Goal: Task Accomplishment & Management: Use online tool/utility

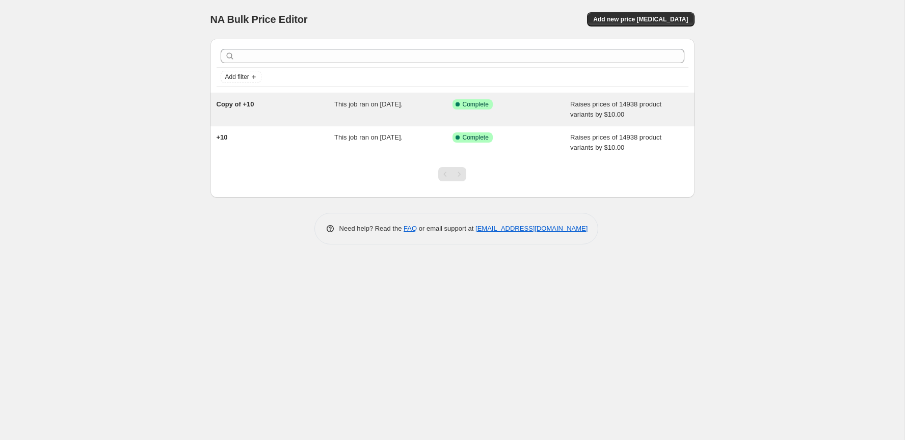
click at [555, 119] on div "Copy of +10 This job ran on [DATE]. Success Complete Complete Raises prices of …" at bounding box center [452, 109] width 484 height 33
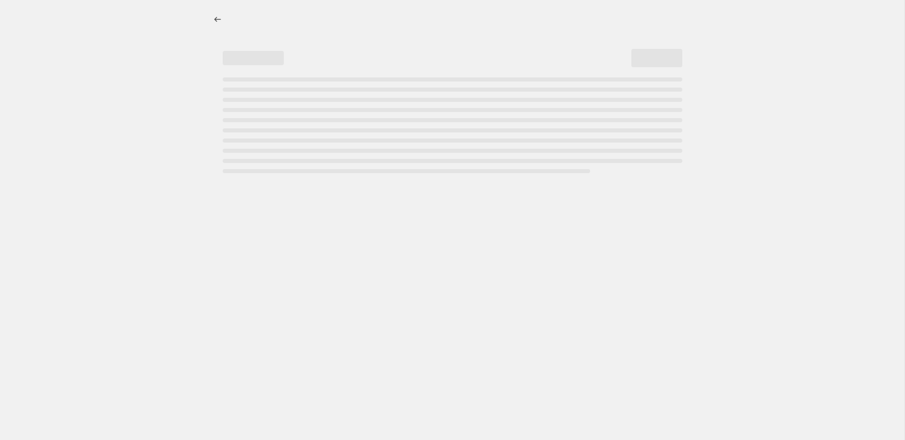
select select "by"
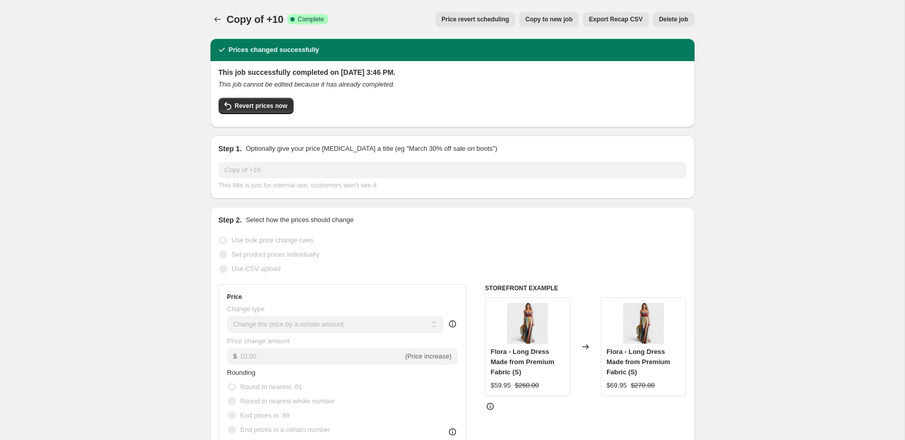
click at [541, 16] on span "Copy to new job" at bounding box center [548, 19] width 47 height 8
select select "by"
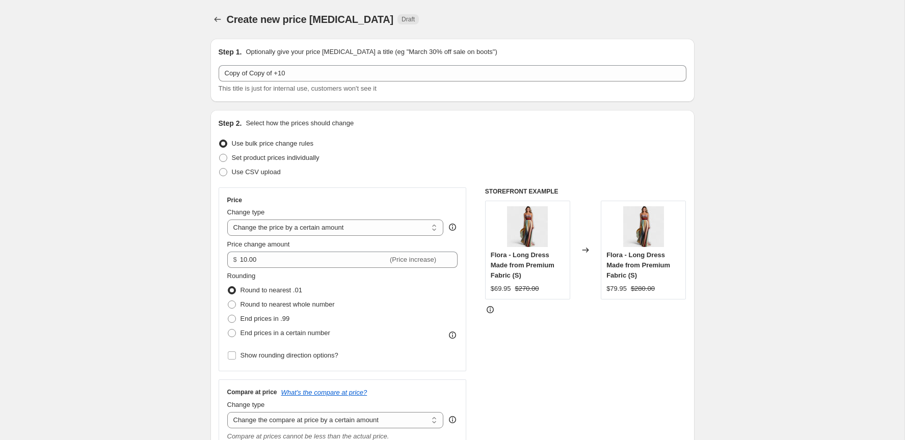
scroll to position [726, 0]
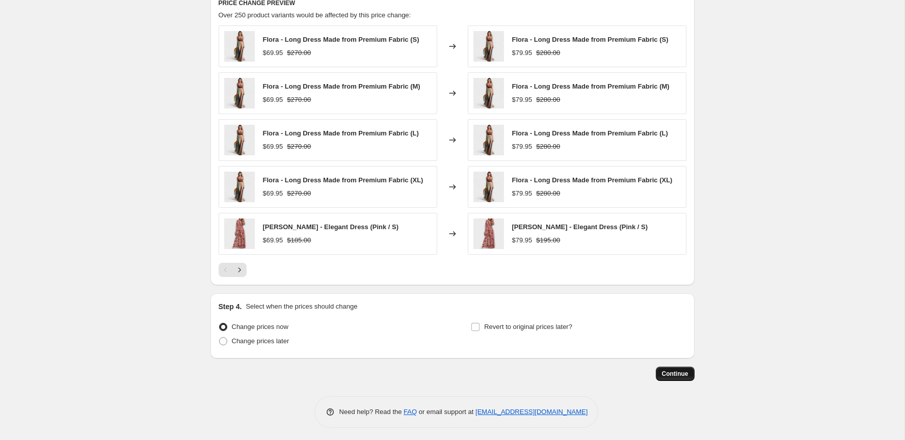
click at [669, 374] on span "Continue" at bounding box center [675, 374] width 26 height 8
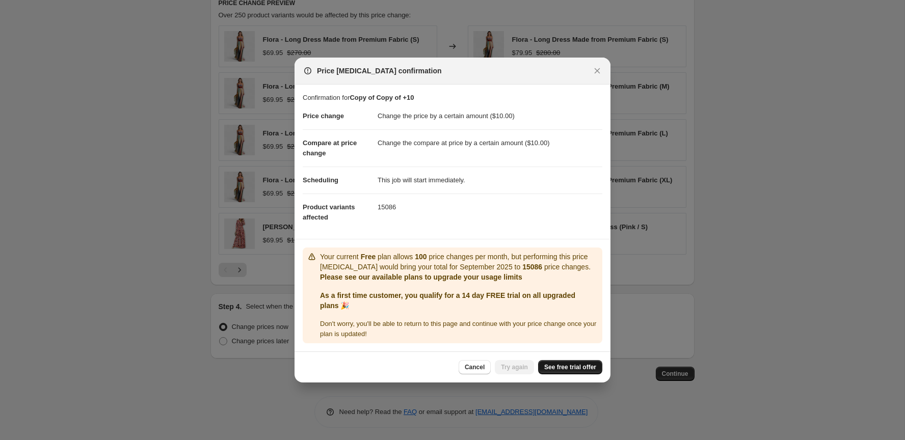
click at [579, 368] on span "See free trial offer" at bounding box center [570, 367] width 52 height 8
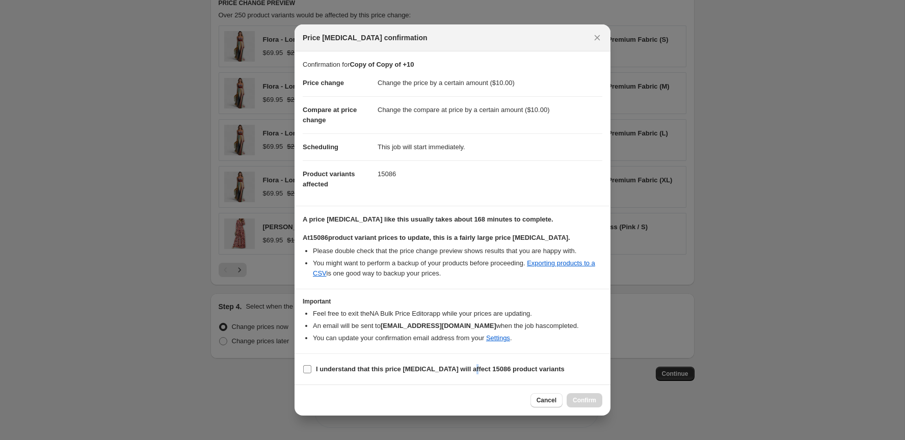
click at [475, 373] on span "I understand that this price [MEDICAL_DATA] will affect 15086 product variants" at bounding box center [440, 369] width 249 height 10
click at [493, 369] on b "I understand that this price [MEDICAL_DATA] will affect 15086 product variants" at bounding box center [440, 369] width 249 height 8
click at [311, 369] on input "I understand that this price [MEDICAL_DATA] will affect 15086 product variants" at bounding box center [307, 369] width 8 height 8
checkbox input "true"
click at [578, 399] on span "Confirm" at bounding box center [584, 400] width 23 height 8
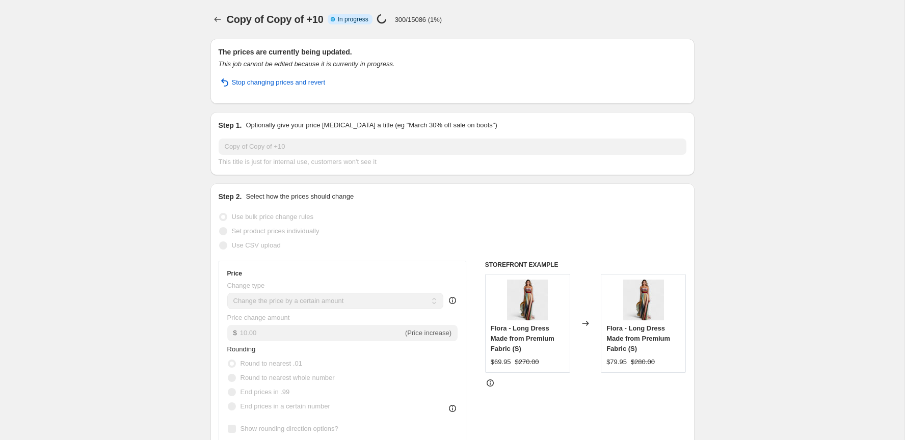
click at [211, 12] on div "Copy of Copy of +10. This page is ready Copy of Copy of +10 Info Partially comp…" at bounding box center [452, 19] width 484 height 39
click at [218, 15] on icon "Price change jobs" at bounding box center [218, 19] width 10 height 10
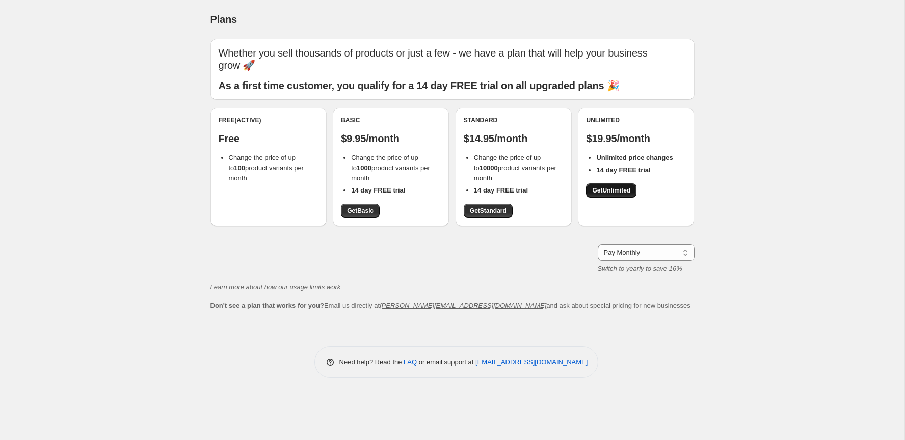
click at [598, 187] on span "Get Unlimited" at bounding box center [611, 191] width 38 height 8
